Goal: Find specific page/section: Find specific page/section

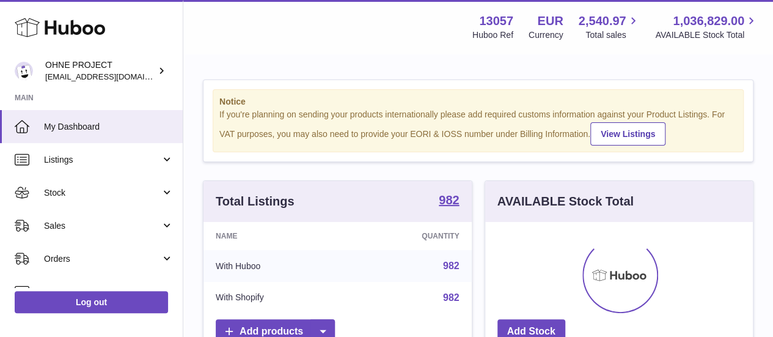
scroll to position [191, 268]
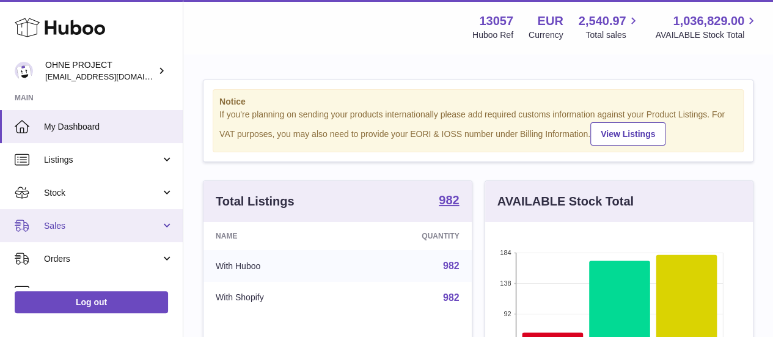
click at [44, 227] on span "Sales" at bounding box center [102, 226] width 117 height 12
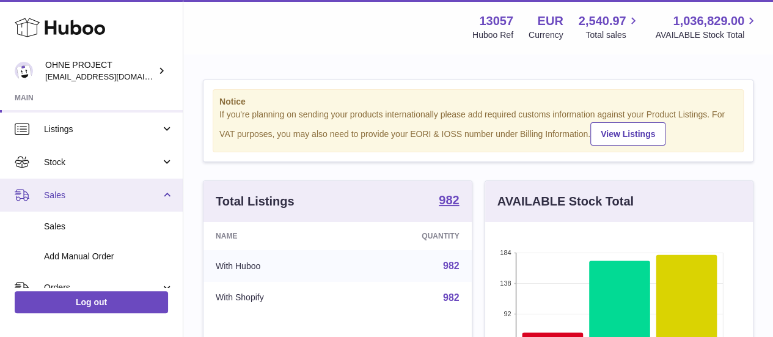
scroll to position [32, 0]
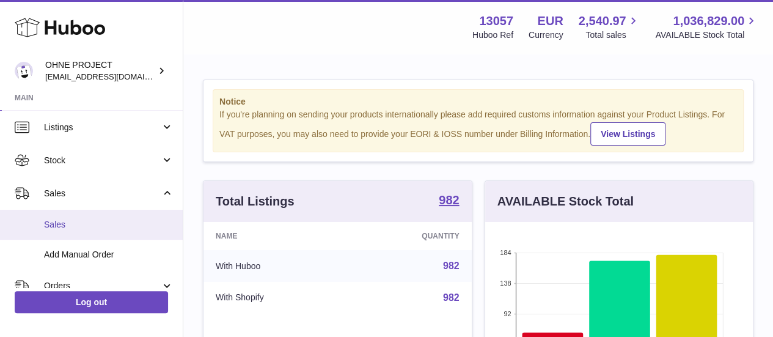
click at [61, 219] on span "Sales" at bounding box center [109, 225] width 130 height 12
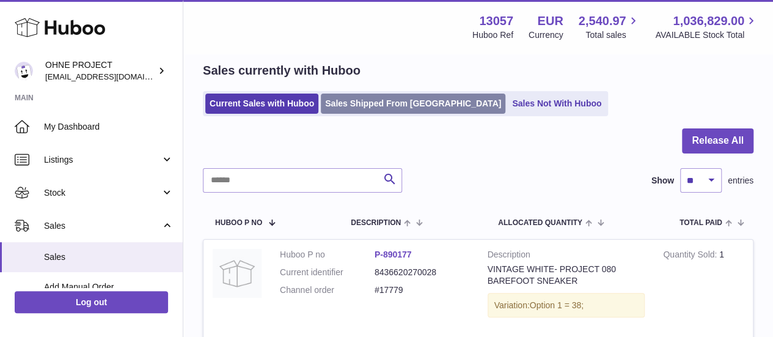
scroll to position [45, 0]
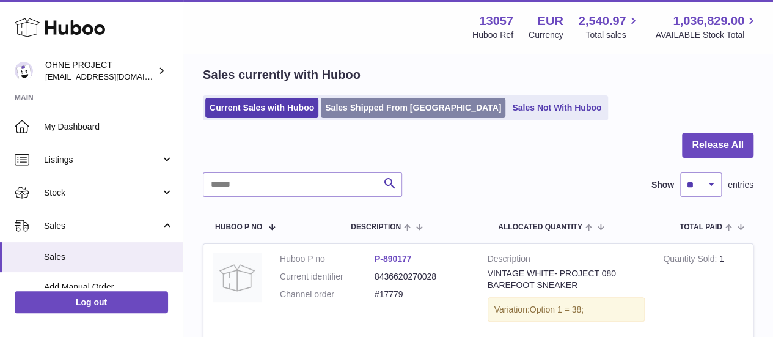
click at [398, 111] on link "Sales Shipped From Huboo" at bounding box center [413, 108] width 185 height 20
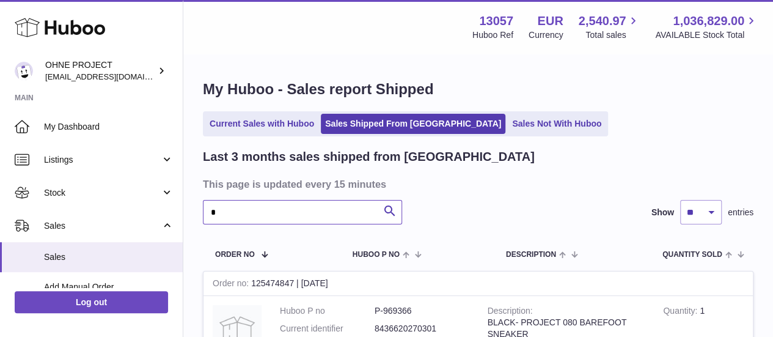
click at [322, 208] on input "*" at bounding box center [302, 212] width 199 height 24
type input "****"
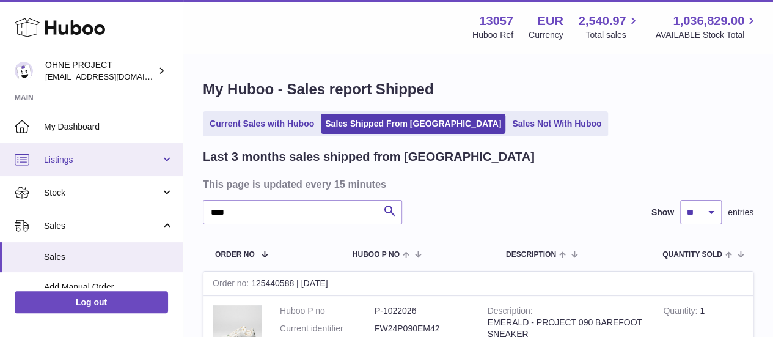
click at [133, 166] on link "Listings" at bounding box center [91, 159] width 183 height 33
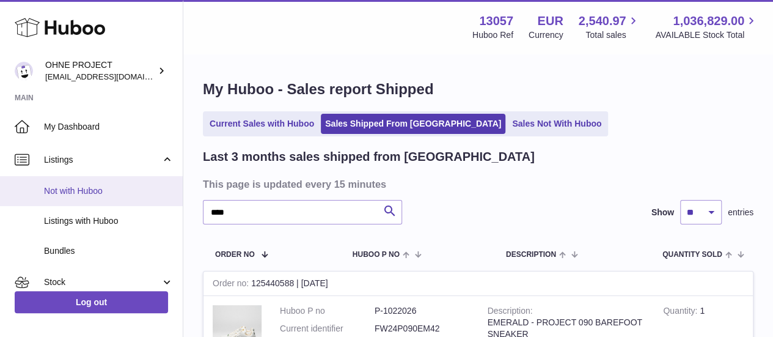
click at [131, 187] on span "Not with Huboo" at bounding box center [109, 191] width 130 height 12
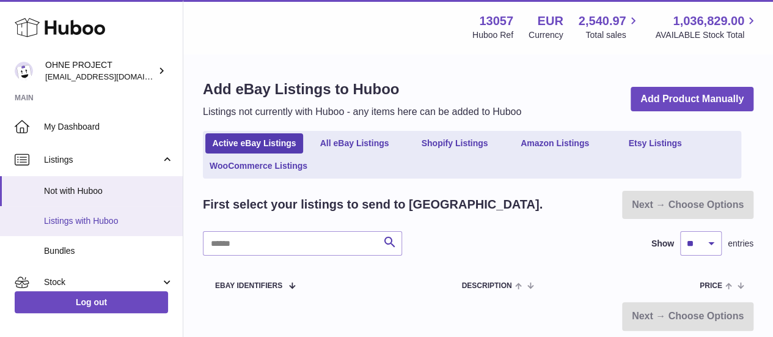
click at [116, 224] on span "Listings with Huboo" at bounding box center [109, 221] width 130 height 12
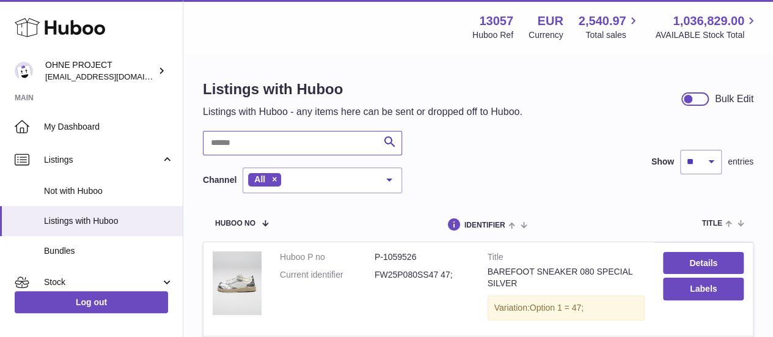
click at [341, 141] on input "text" at bounding box center [302, 143] width 199 height 24
paste input "*******"
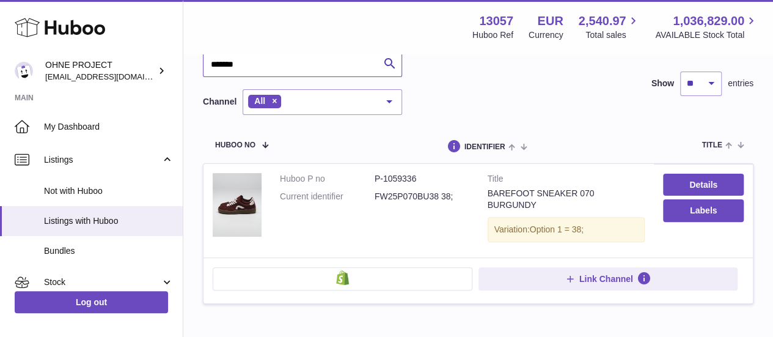
scroll to position [80, 0]
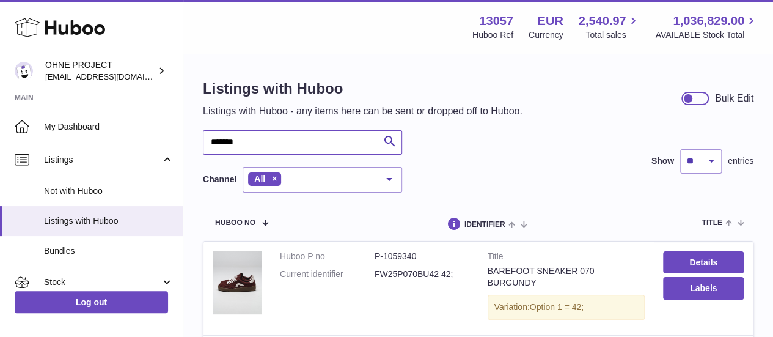
scroll to position [80, 0]
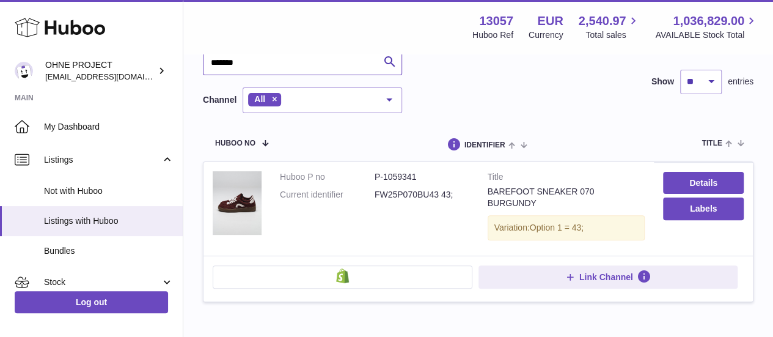
drag, startPoint x: 264, startPoint y: 70, endPoint x: 193, endPoint y: 70, distance: 70.9
click at [193, 70] on div "Listings with Huboo Listings with Huboo - any items here can be sent or dropped…" at bounding box center [478, 158] width 590 height 366
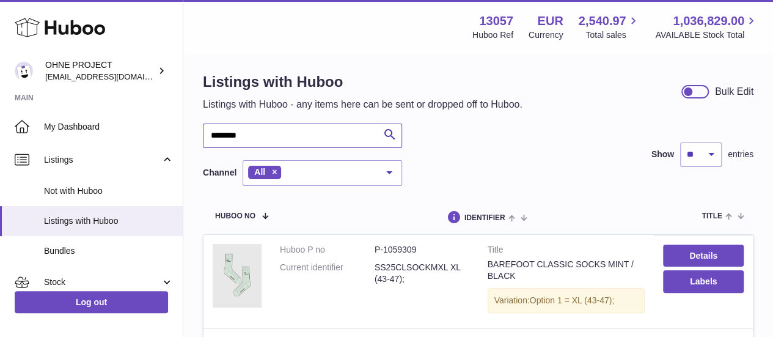
scroll to position [4, 0]
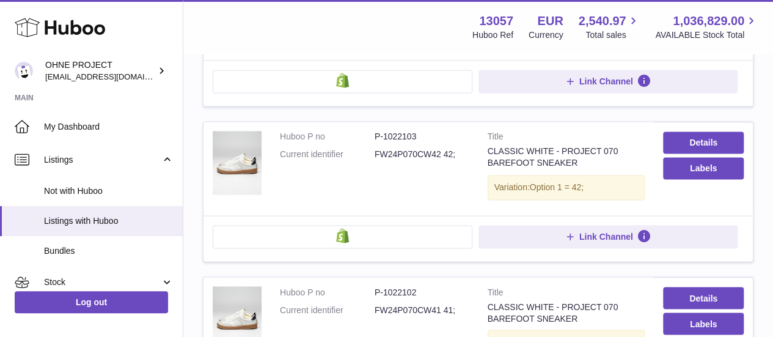
scroll to position [902, 0]
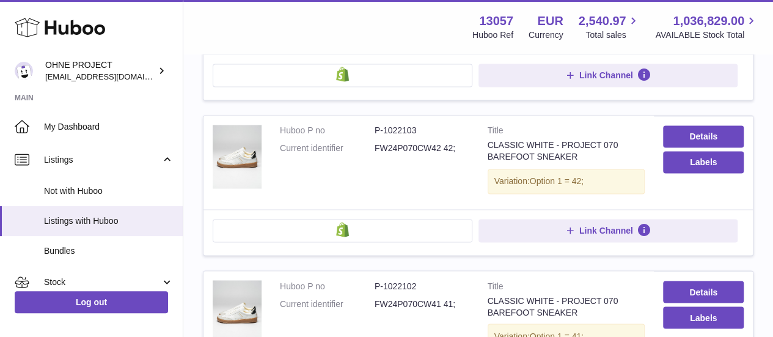
type input "**********"
